Goal: Download file/media

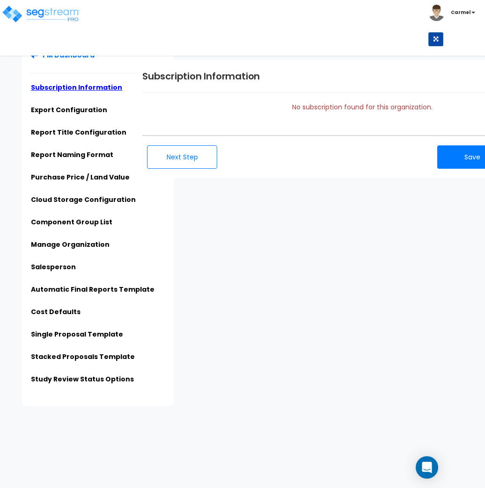
click at [33, 15] on img at bounding box center [41, 14] width 80 height 19
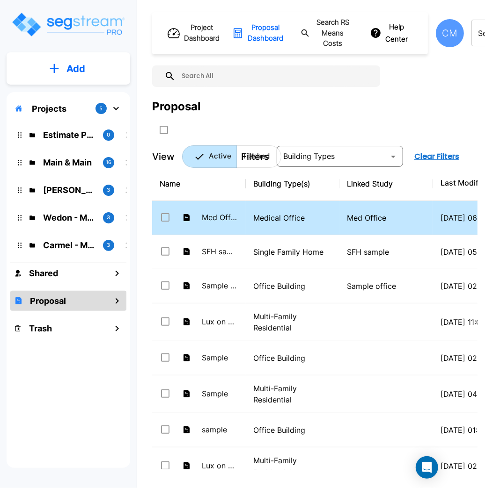
click at [278, 221] on p "Medical Office" at bounding box center [292, 217] width 79 height 11
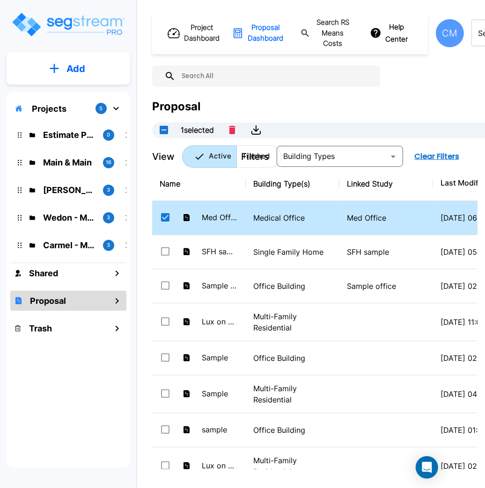
click at [278, 221] on p "Medical Office" at bounding box center [292, 217] width 79 height 11
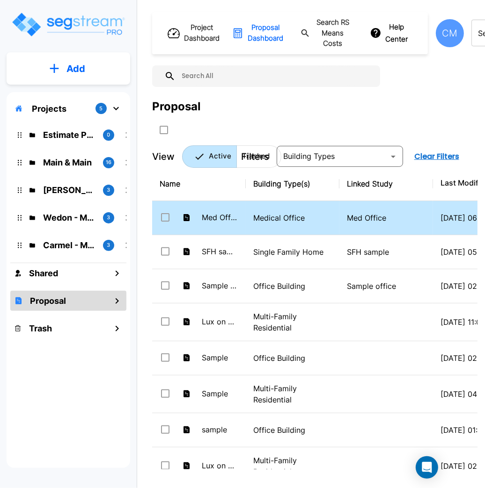
checkbox input "false"
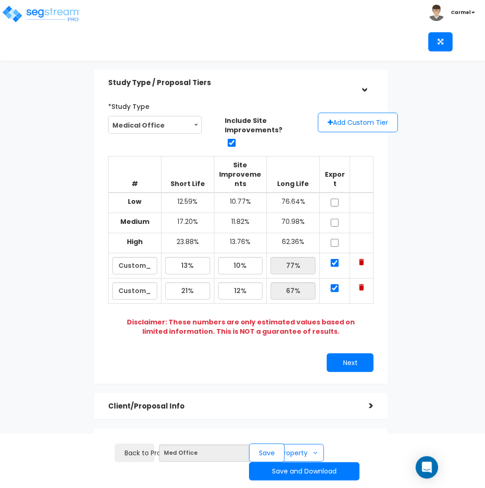
scroll to position [139, 0]
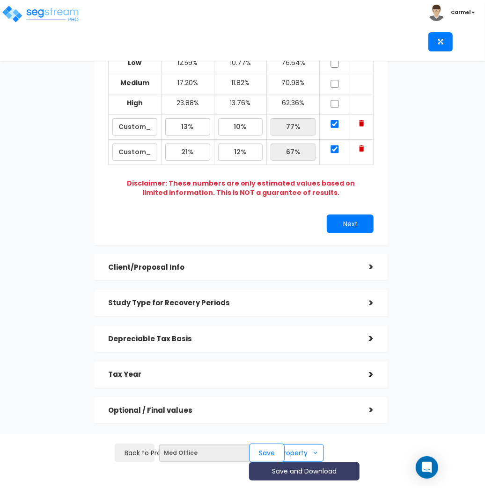
click at [308, 473] on button "Save and Download" at bounding box center [304, 472] width 110 height 18
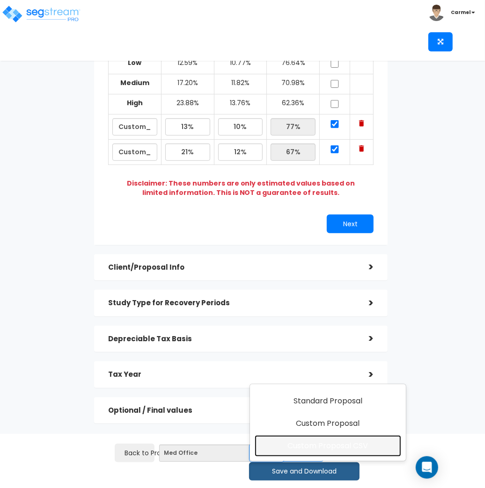
click at [325, 448] on link "Custom Proposal CSV" at bounding box center [327, 447] width 146 height 22
